Goal: Information Seeking & Learning: Learn about a topic

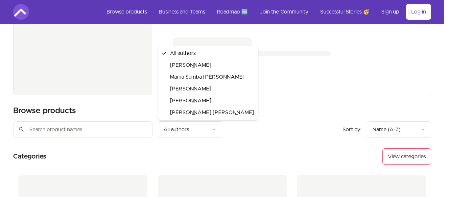
scroll to position [18, 0]
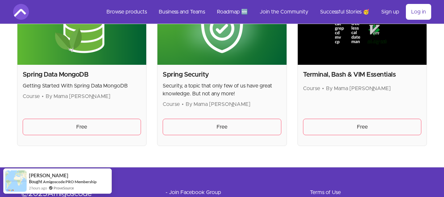
scroll to position [1814, 0]
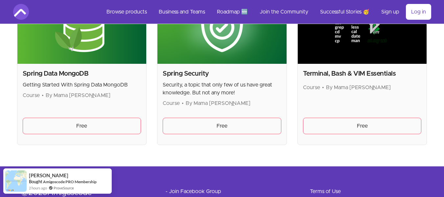
click at [176, 74] on h2 "Spring Security" at bounding box center [222, 73] width 119 height 9
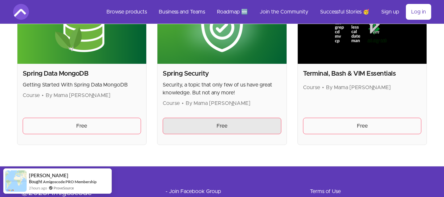
click at [196, 133] on link "Free" at bounding box center [222, 126] width 119 height 16
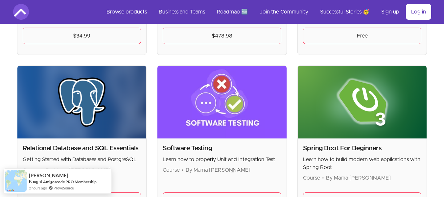
scroll to position [1355, 0]
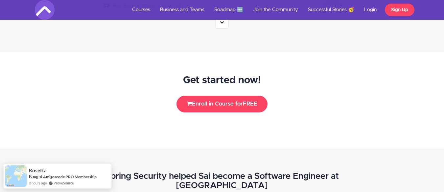
scroll to position [1261, 0]
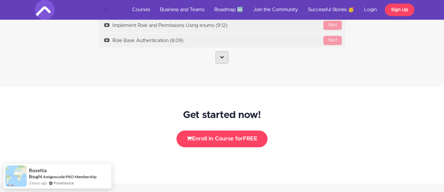
click at [224, 55] on link at bounding box center [221, 57] width 13 height 12
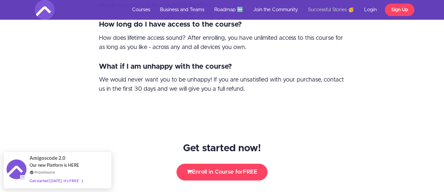
scroll to position [2919, 0]
